Goal: Entertainment & Leisure: Consume media (video, audio)

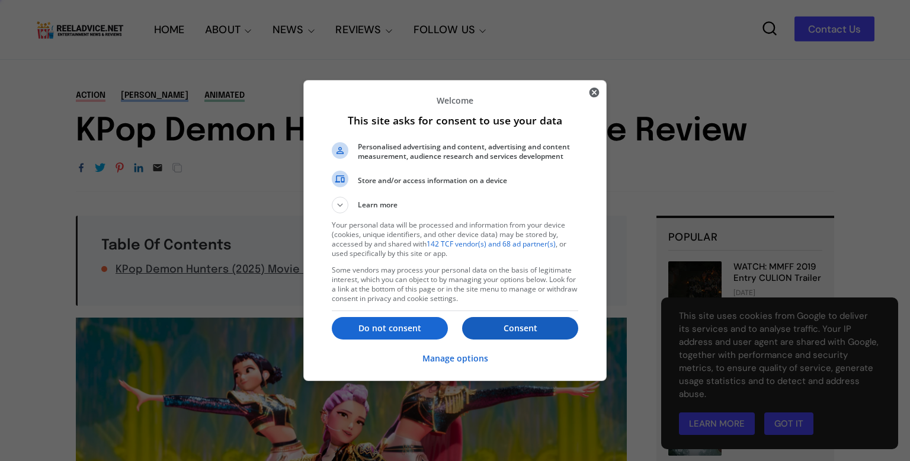
click at [552, 326] on p "Consent" at bounding box center [520, 328] width 116 height 12
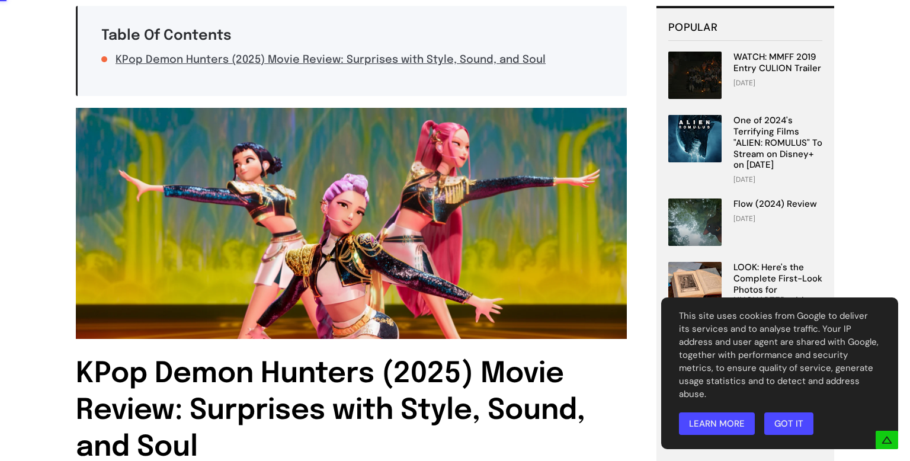
scroll to position [208, 0]
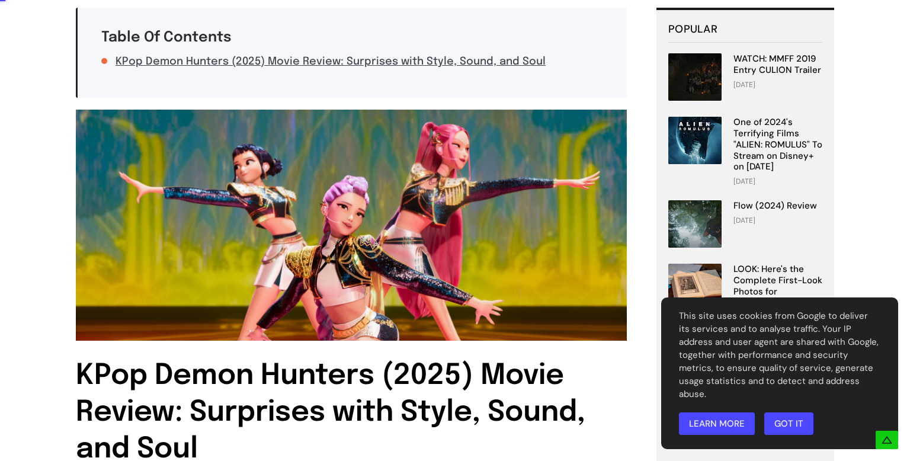
click at [364, 179] on img at bounding box center [351, 225] width 551 height 230
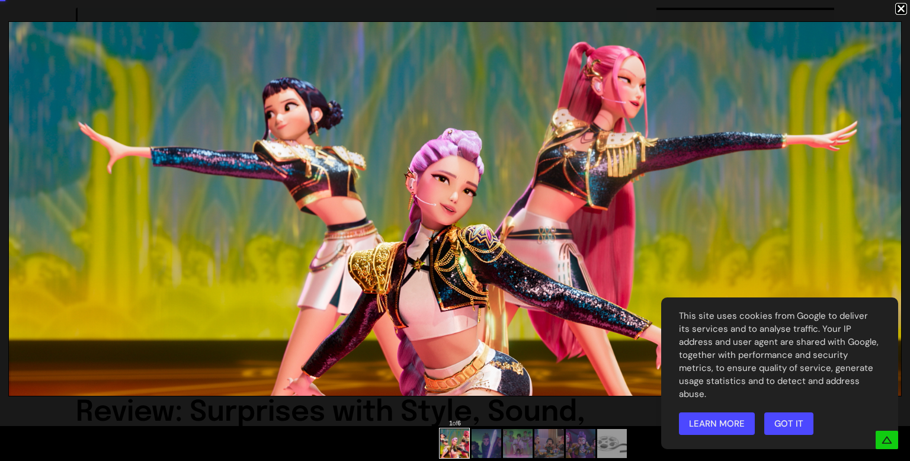
click at [303, 214] on img at bounding box center [455, 209] width 892 height 374
click at [480, 439] on div at bounding box center [486, 444] width 12 height 12
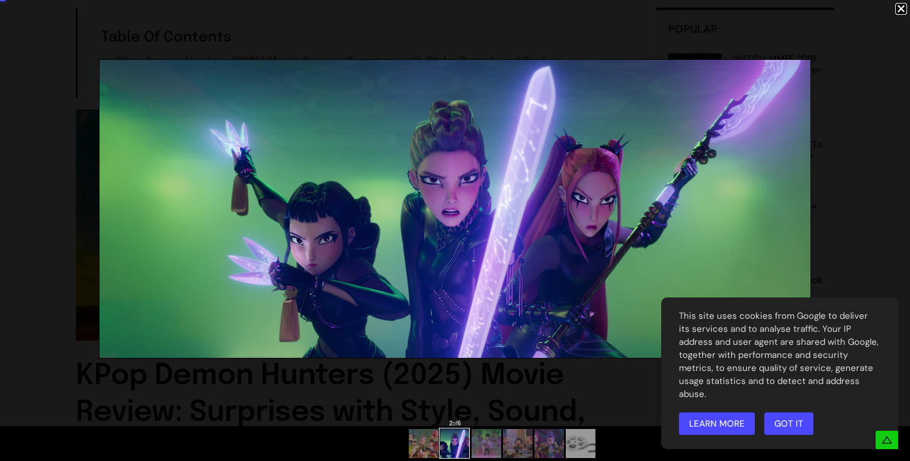
click at [498, 445] on div at bounding box center [503, 442] width 188 height 32
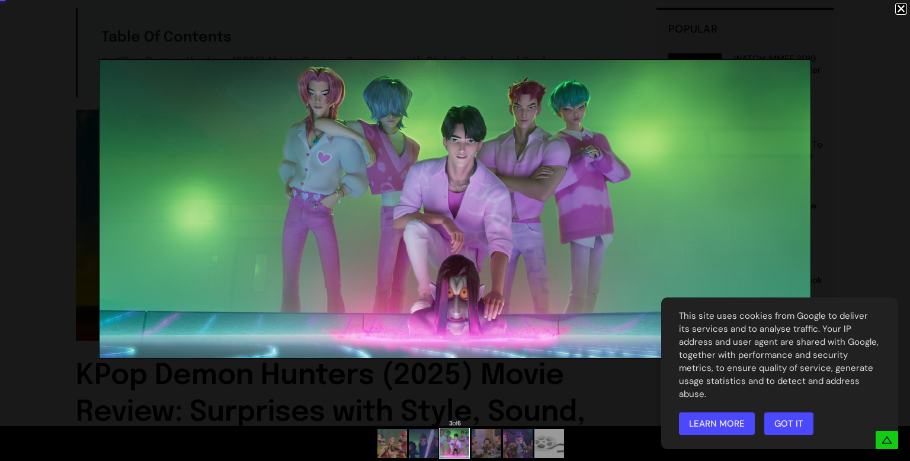
click at [498, 446] on div at bounding box center [471, 442] width 188 height 32
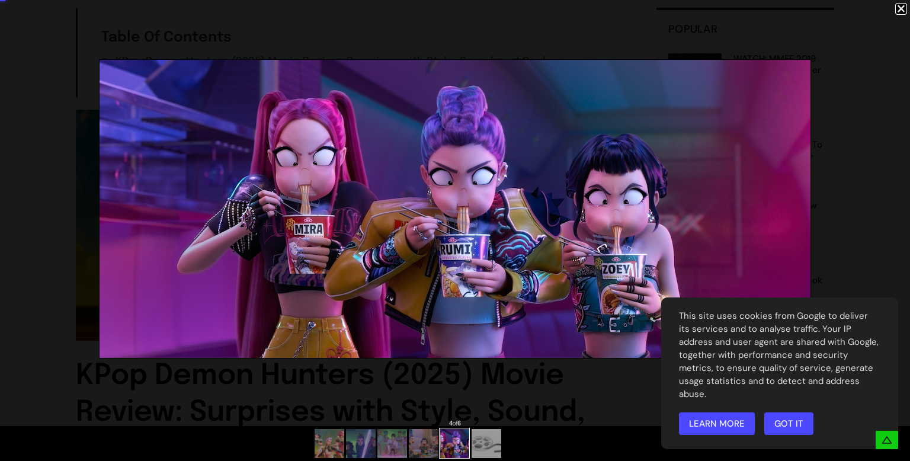
click at [475, 445] on img at bounding box center [455, 444] width 70 height 30
click at [475, 445] on div at bounding box center [408, 442] width 188 height 32
click at [413, 439] on div at bounding box center [408, 442] width 188 height 32
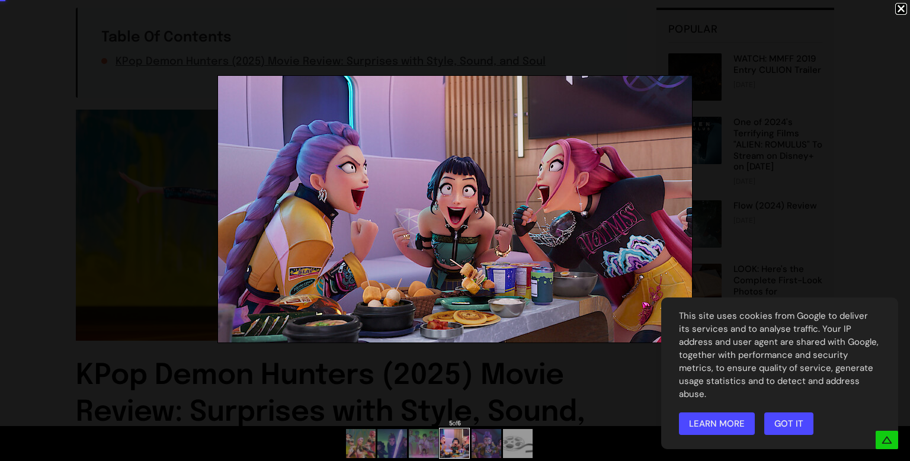
click at [413, 439] on div at bounding box center [440, 442] width 188 height 32
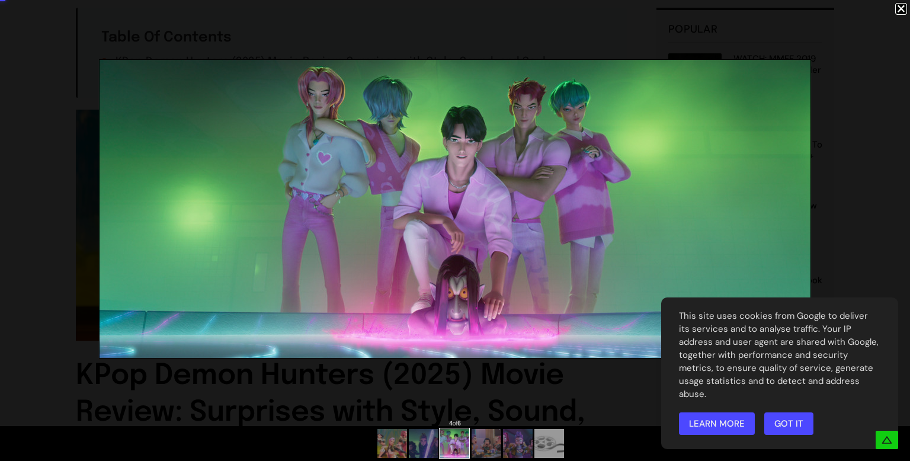
click at [410, 442] on div at bounding box center [471, 442] width 188 height 32
click at [414, 442] on div at bounding box center [471, 442] width 188 height 32
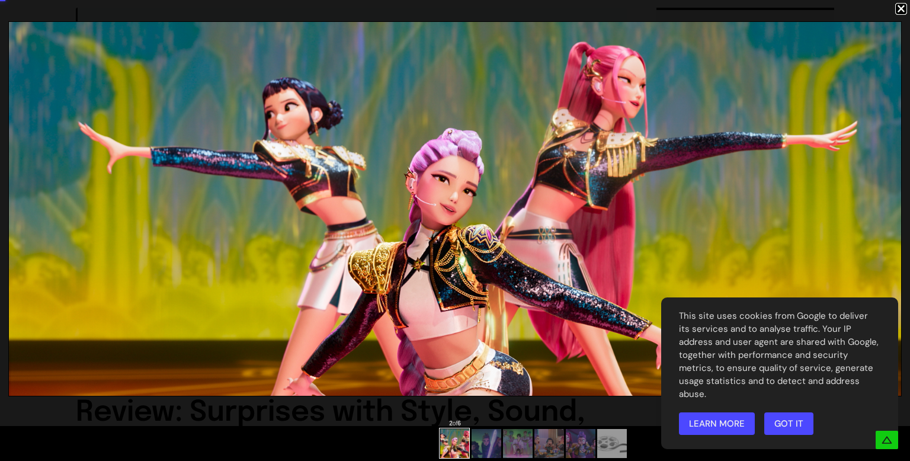
click at [420, 439] on div at bounding box center [455, 443] width 910 height 35
